Goal: Communication & Community: Answer question/provide support

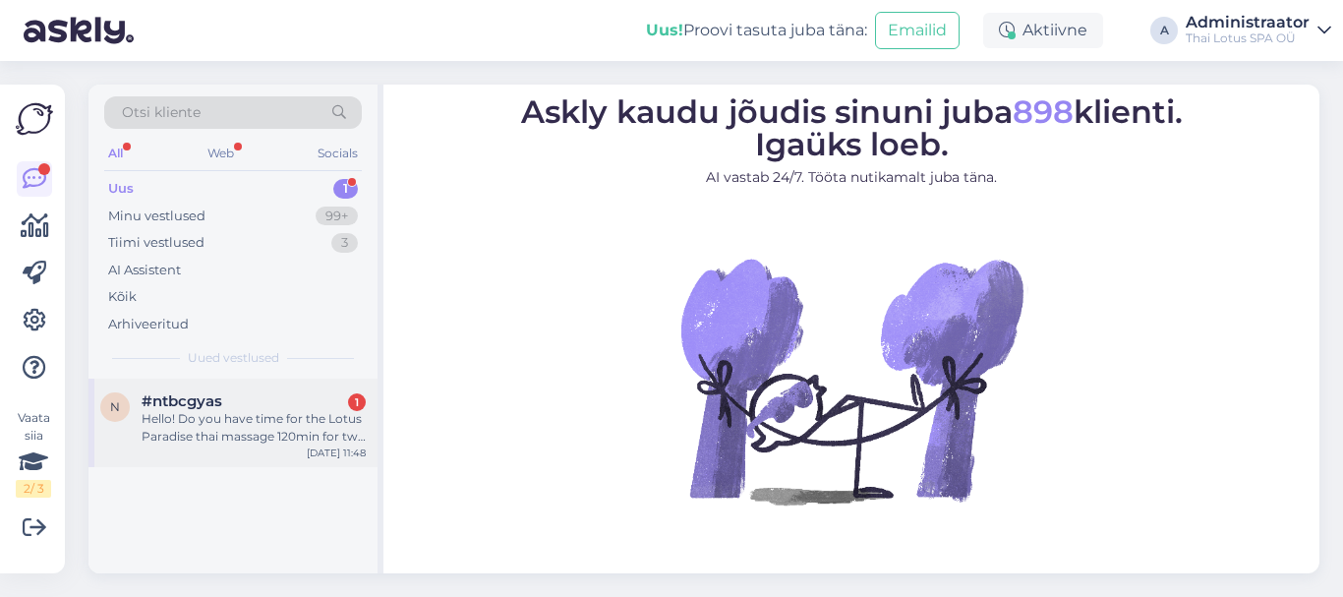
click at [264, 426] on div "Hello! Do you have time for the Lotus Paradise thai massage 120min for two pers…" at bounding box center [254, 427] width 224 height 35
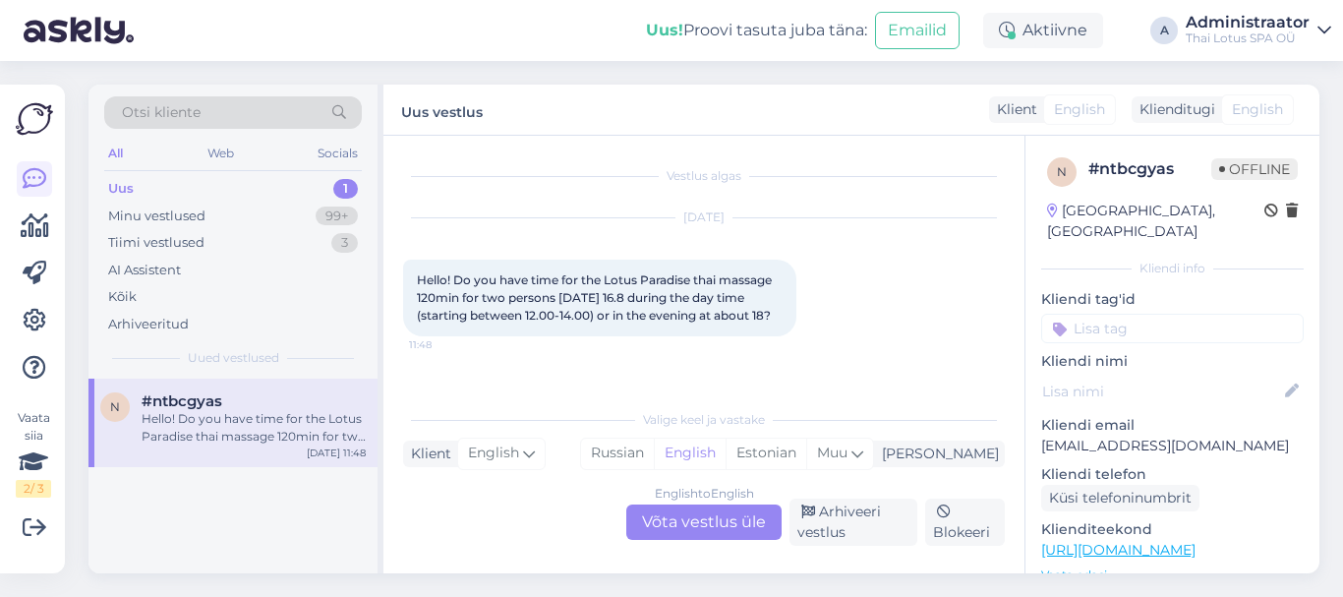
click at [653, 521] on div "English to English Võta vestlus üle" at bounding box center [703, 521] width 155 height 35
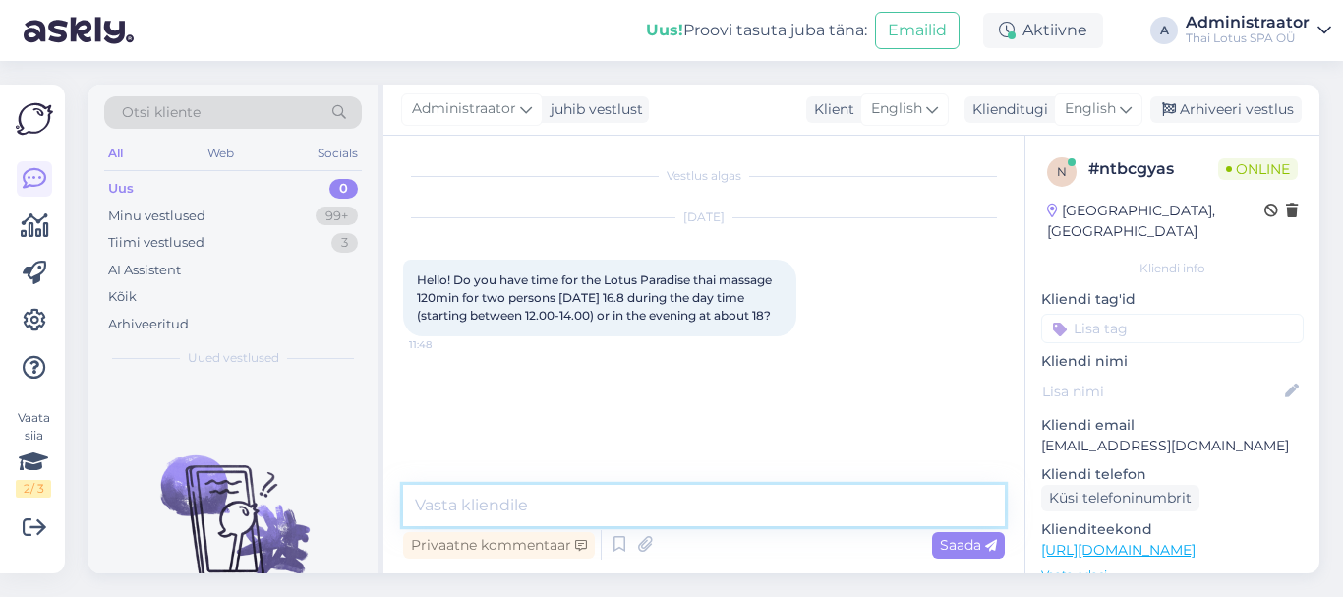
click at [510, 508] on textarea at bounding box center [704, 505] width 602 height 41
type textarea "Hello! We can offer you available time at 18:00."
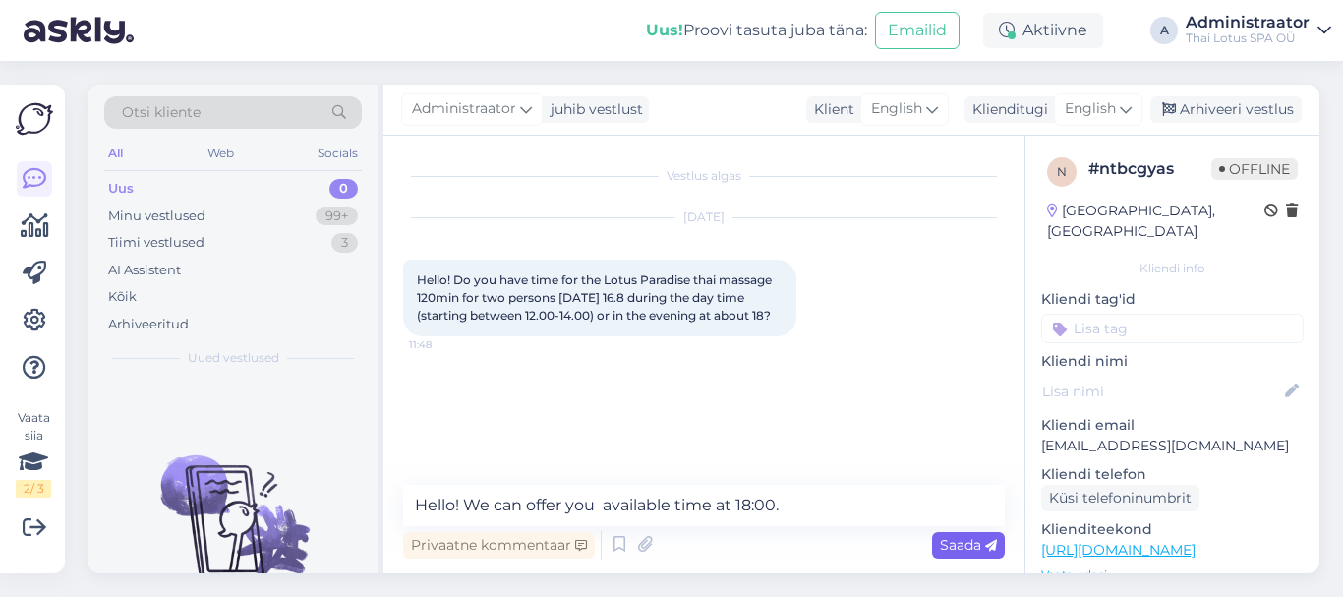
click at [964, 536] on span "Saada" at bounding box center [968, 545] width 57 height 18
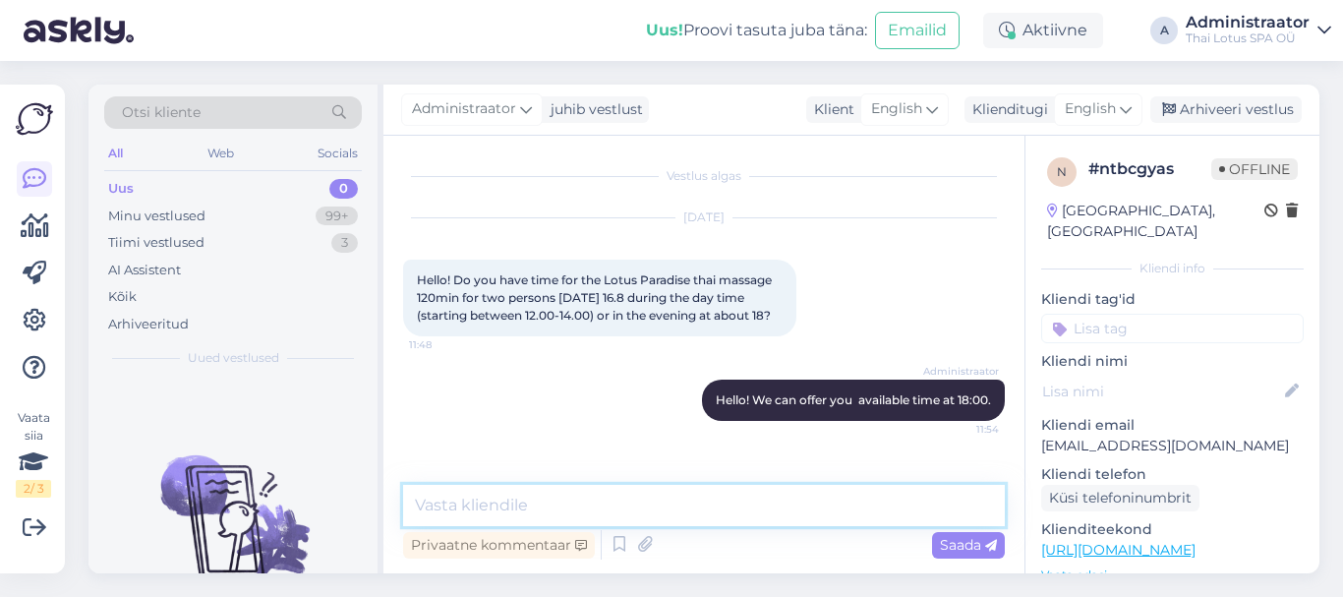
click at [555, 516] on textarea at bounding box center [704, 505] width 602 height 41
type textarea "Please, write your name and contact number."
click at [967, 550] on span "Saada" at bounding box center [968, 545] width 57 height 18
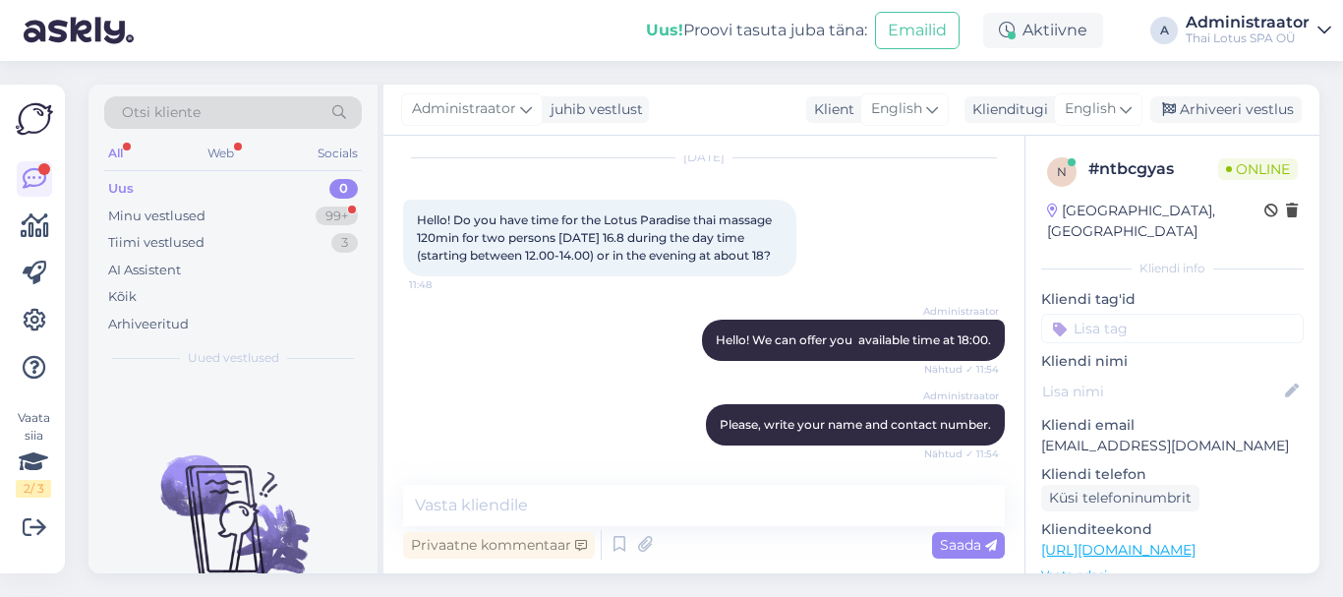
scroll to position [247, 0]
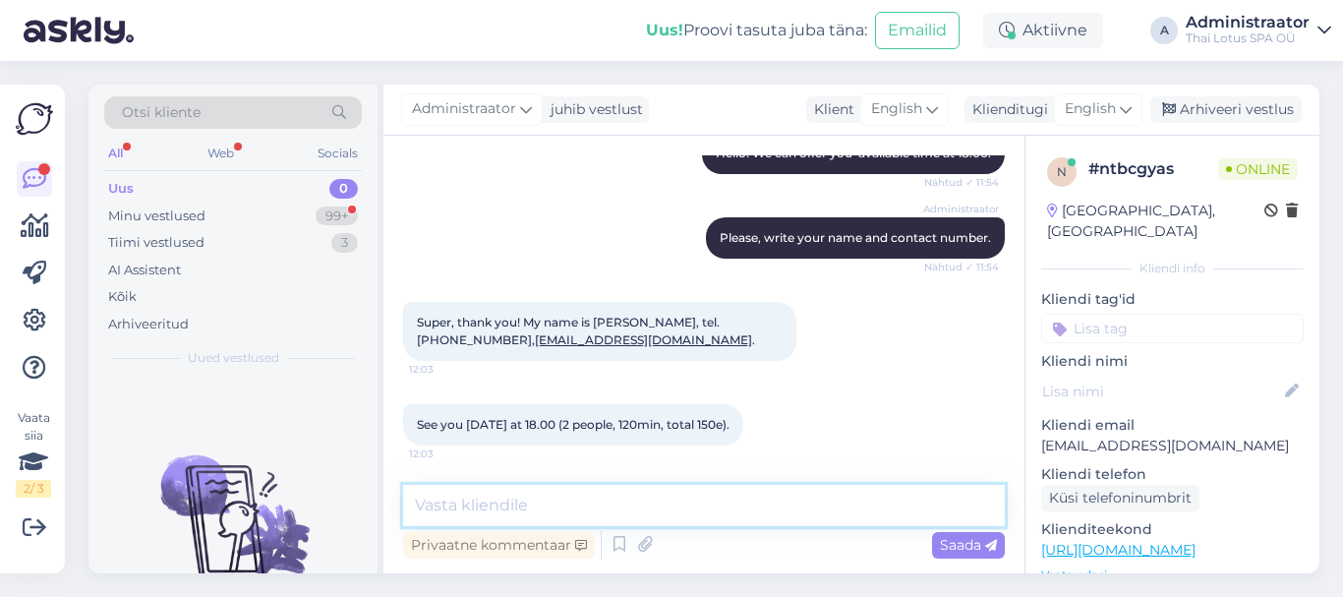
click at [575, 508] on textarea at bounding box center [704, 505] width 602 height 41
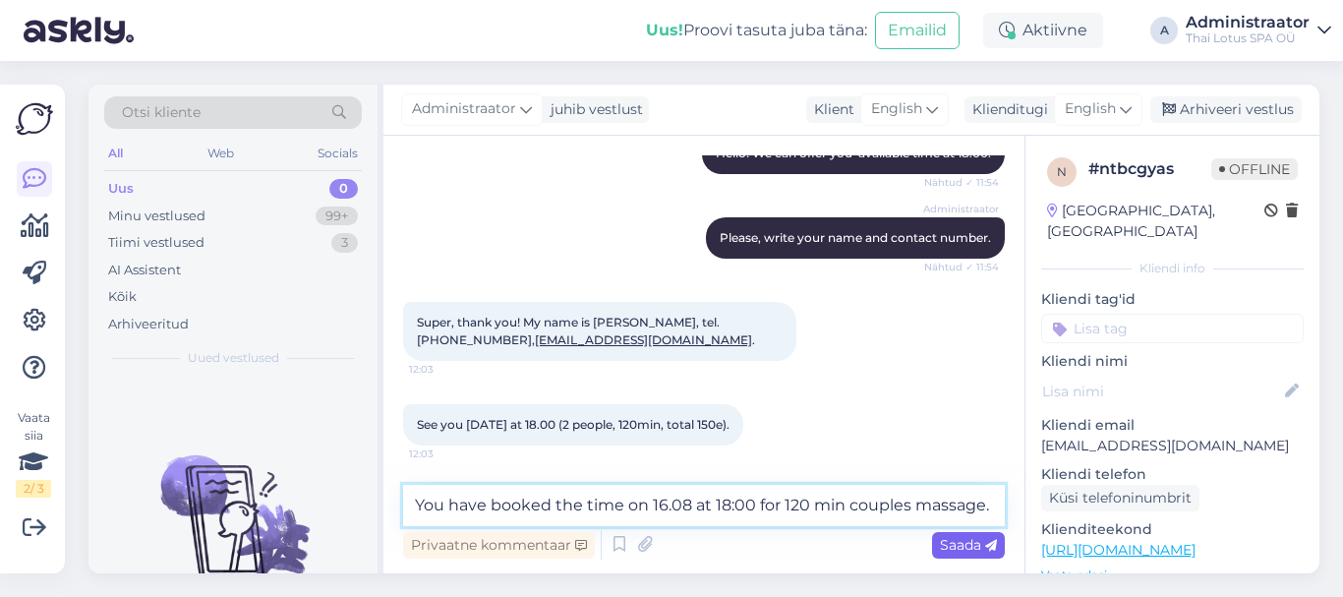
type textarea "You have booked the time on 16.08 at 18:00 for 120 min couples massage."
click at [956, 537] on span "Saada" at bounding box center [968, 545] width 57 height 18
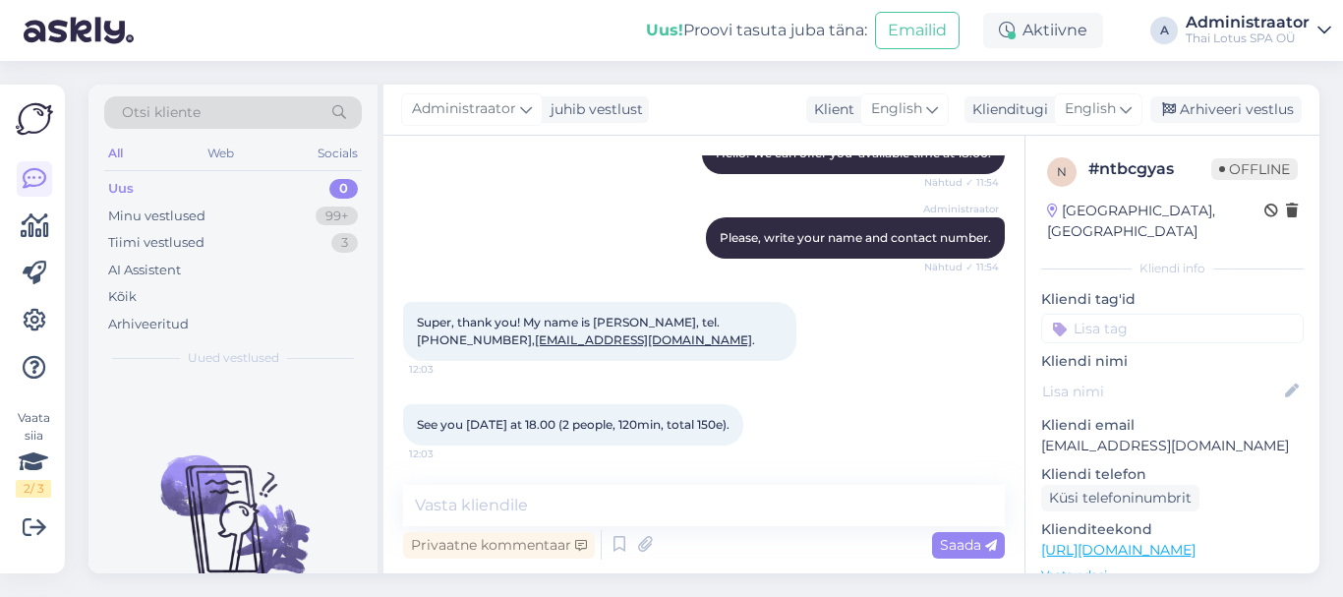
scroll to position [349, 0]
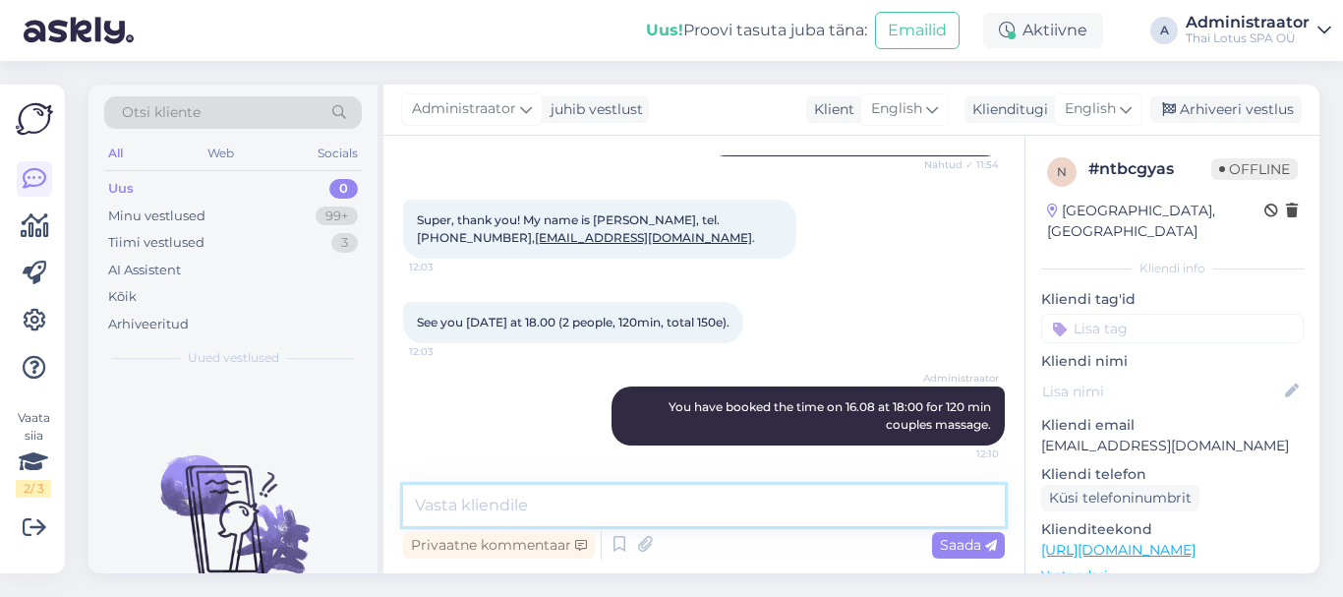
click at [774, 513] on textarea at bounding box center [704, 505] width 602 height 41
type textarea "Thank you! See you [DATE]!"
click at [967, 541] on span "Saada" at bounding box center [968, 545] width 57 height 18
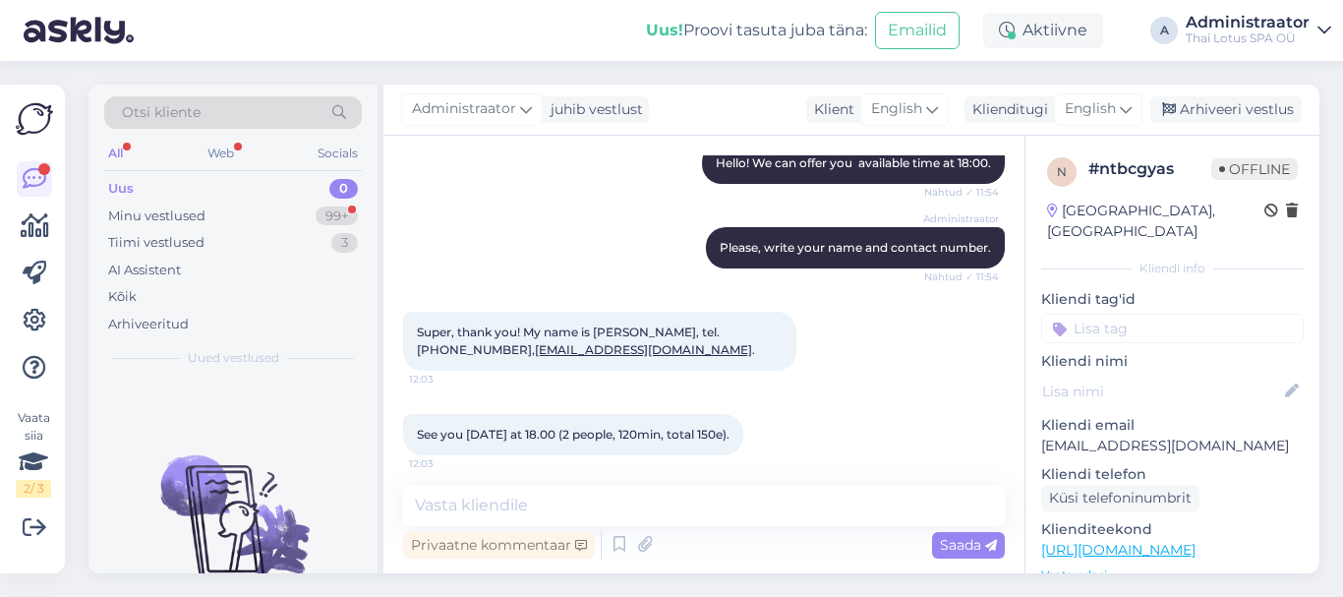
scroll to position [518, 0]
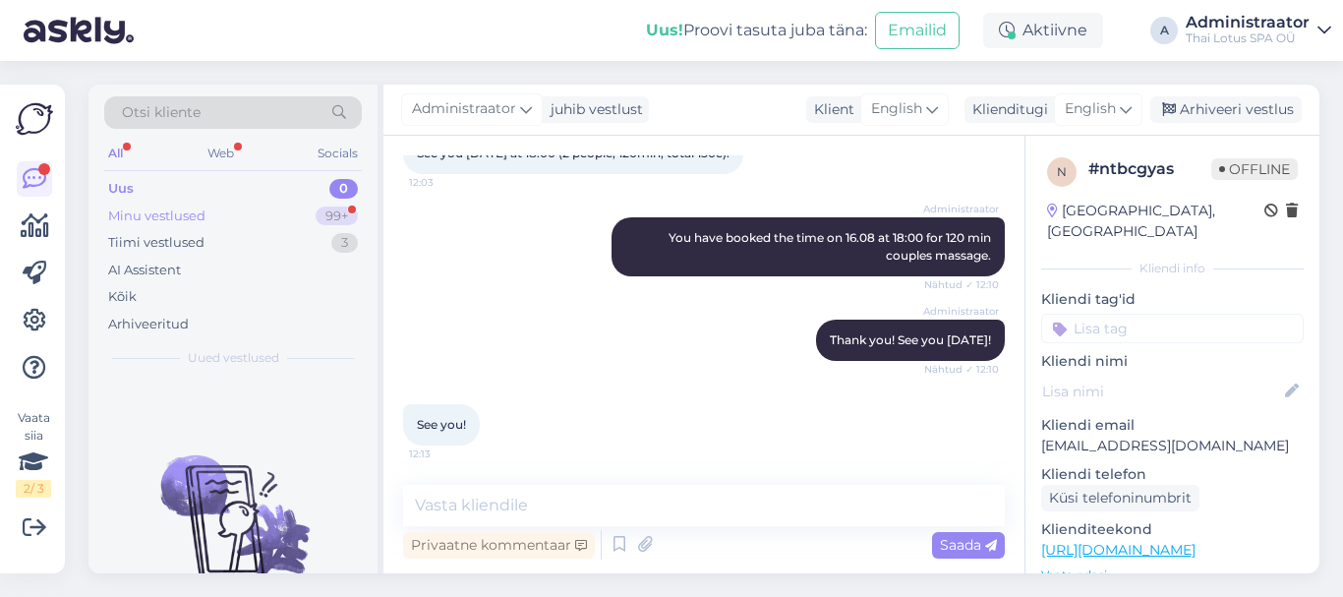
click at [150, 224] on div "Minu vestlused" at bounding box center [156, 216] width 97 height 20
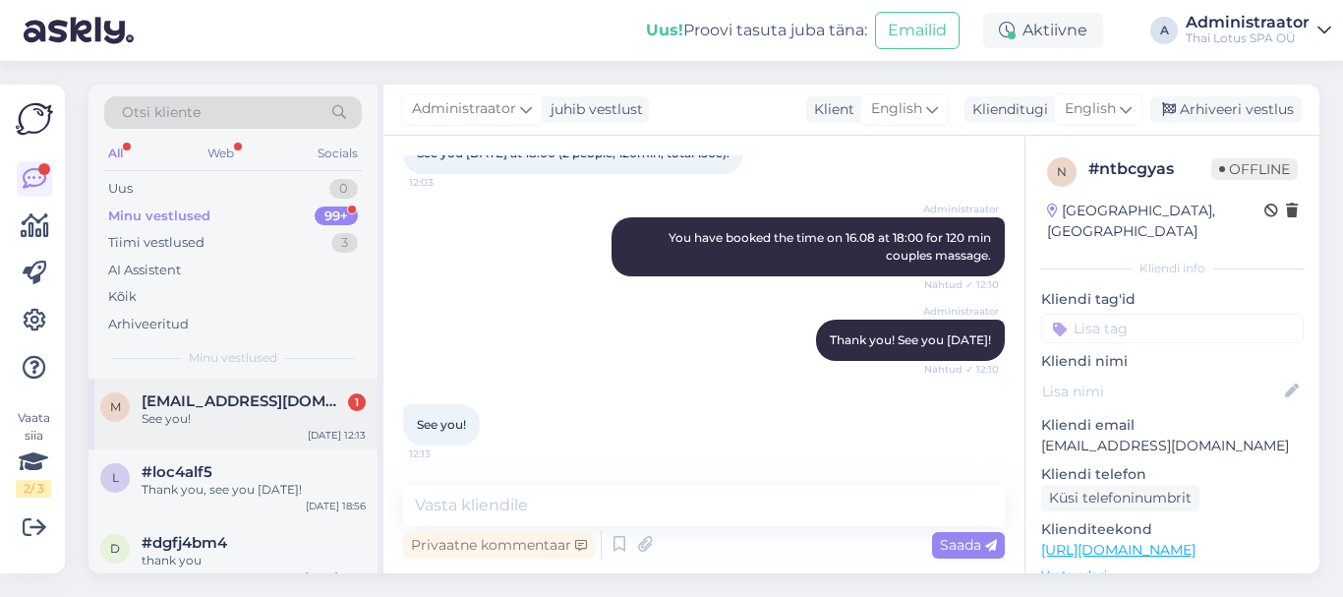
click at [171, 406] on span "[EMAIL_ADDRESS][DOMAIN_NAME]" at bounding box center [244, 401] width 205 height 18
click at [537, 487] on textarea at bounding box center [704, 505] width 602 height 41
